Goal: Information Seeking & Learning: Learn about a topic

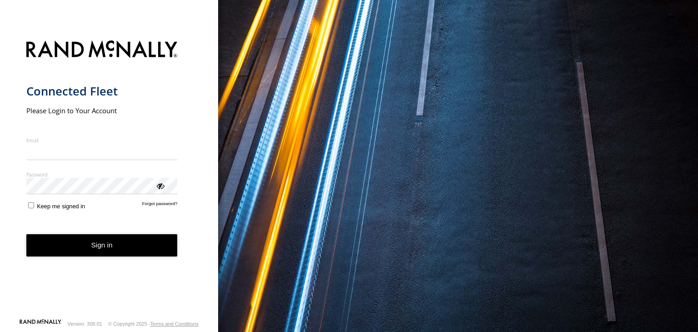
type input "**********"
click at [74, 257] on form "**********" at bounding box center [109, 176] width 166 height 283
click at [78, 246] on button "Sign in" at bounding box center [101, 245] width 151 height 22
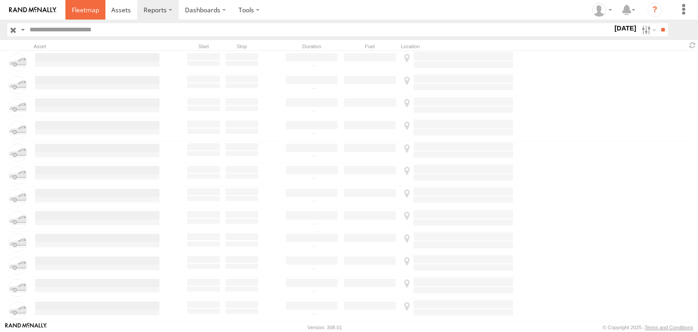
click at [86, 8] on span at bounding box center [85, 9] width 27 height 9
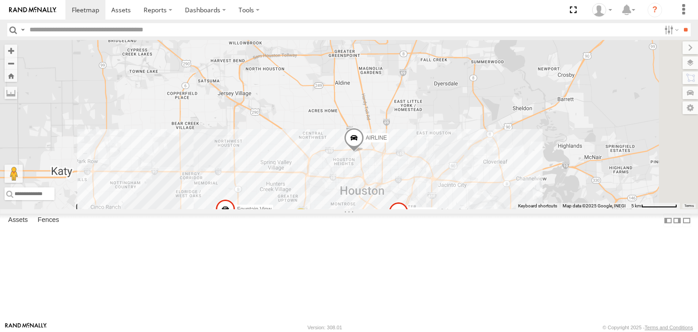
click at [310, 226] on div "3" at bounding box center [301, 217] width 18 height 18
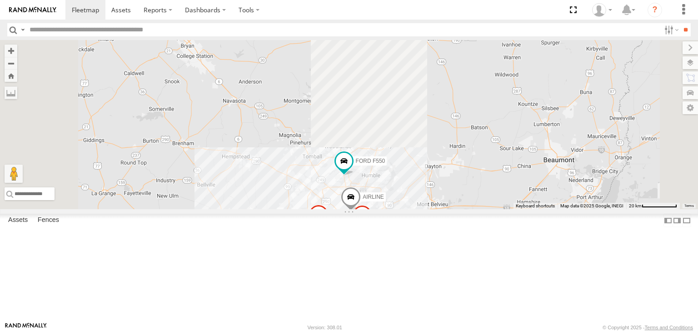
drag, startPoint x: 406, startPoint y: 121, endPoint x: 437, endPoint y: 315, distance: 195.8
click at [437, 209] on div "FORD F550 AIRLINE WAYSIDE [GEOGRAPHIC_DATA] View 3" at bounding box center [349, 124] width 698 height 169
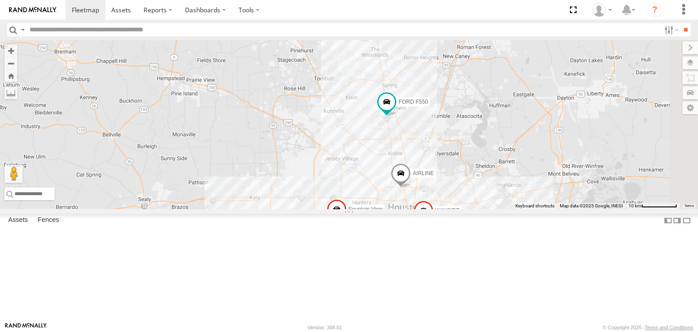
drag, startPoint x: 403, startPoint y: 257, endPoint x: 360, endPoint y: 161, distance: 106.0
click at [360, 161] on div "FORD F550 AIRLINE WAYSIDE [GEOGRAPHIC_DATA] View" at bounding box center [349, 124] width 698 height 169
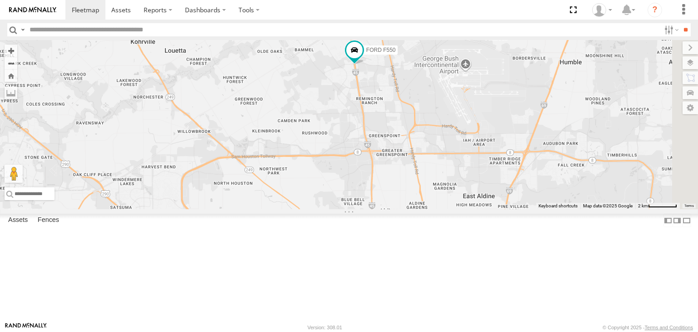
drag, startPoint x: 604, startPoint y: 181, endPoint x: 240, endPoint y: 256, distance: 372.1
click at [240, 209] on div "FORD F550 AIRLINE WAYSIDE [GEOGRAPHIC_DATA] View" at bounding box center [349, 124] width 698 height 169
